Goal: Task Accomplishment & Management: Use online tool/utility

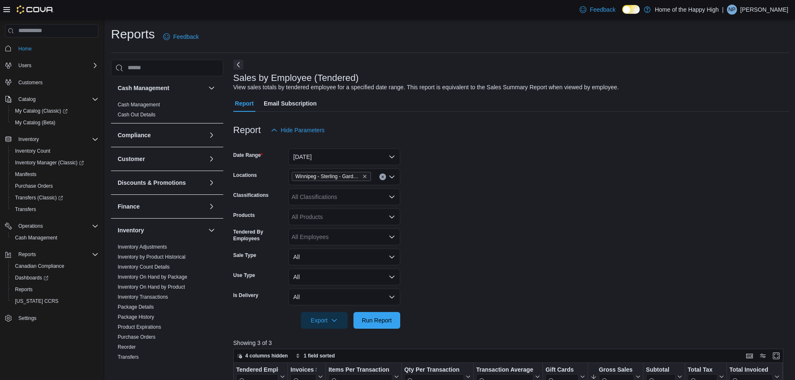
scroll to position [209, 0]
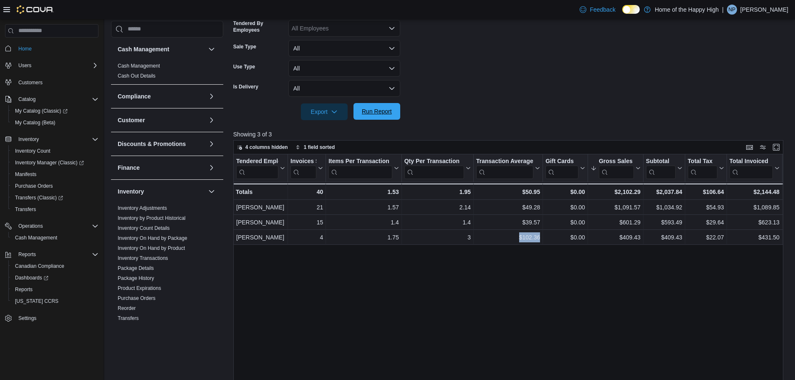
click at [368, 119] on span "Run Report" at bounding box center [377, 111] width 37 height 17
drag, startPoint x: 392, startPoint y: 114, endPoint x: 425, endPoint y: 102, distance: 35.5
click at [392, 114] on span "Run Report" at bounding box center [377, 112] width 30 height 8
click at [376, 115] on span "Run Report" at bounding box center [377, 111] width 30 height 8
click at [386, 111] on span "Run Report" at bounding box center [377, 111] width 30 height 8
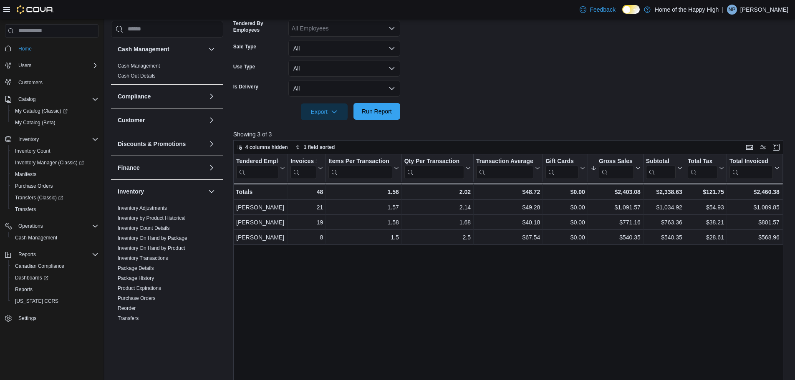
click at [382, 108] on span "Run Report" at bounding box center [377, 111] width 30 height 8
click at [385, 109] on span "Run Report" at bounding box center [377, 111] width 30 height 8
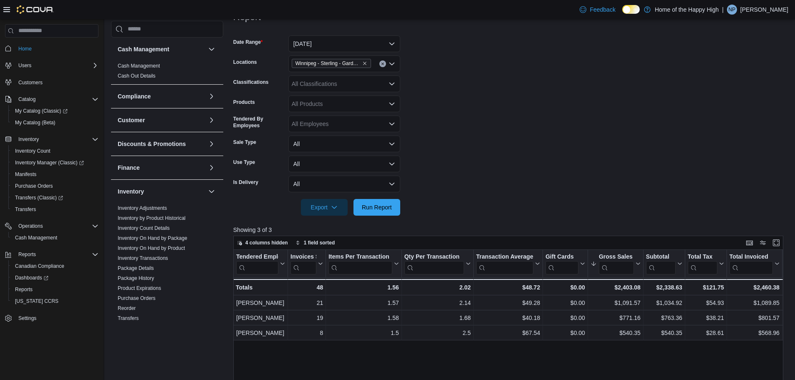
scroll to position [0, 0]
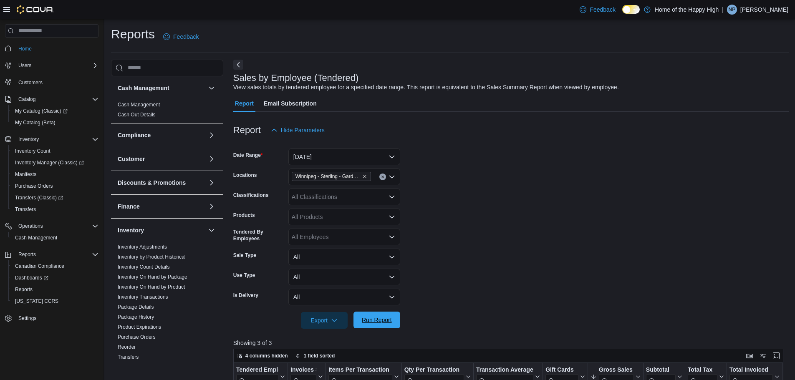
click at [390, 325] on span "Run Report" at bounding box center [377, 320] width 37 height 17
click at [370, 328] on span "Run Report" at bounding box center [377, 320] width 37 height 17
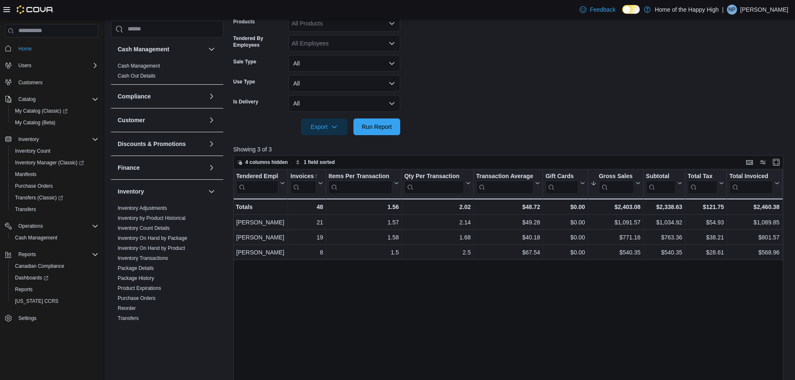
scroll to position [209, 0]
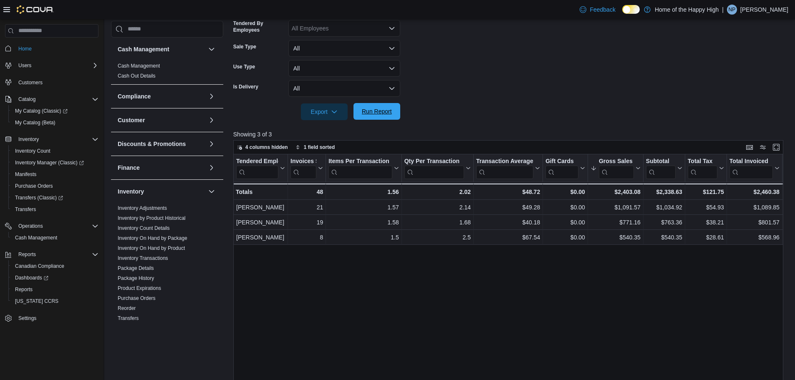
click at [364, 113] on span "Run Report" at bounding box center [377, 111] width 30 height 8
click at [385, 111] on span "Run Report" at bounding box center [377, 111] width 30 height 8
